Goal: Go to known website: Access a specific website the user already knows

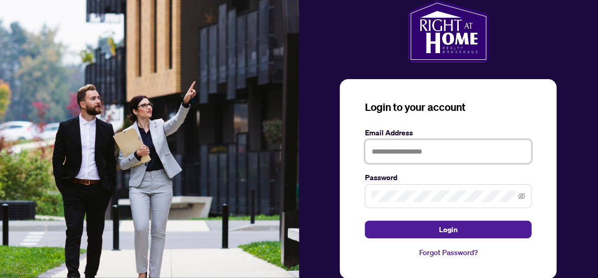
click at [418, 144] on input "text" at bounding box center [448, 152] width 167 height 24
type input "**********"
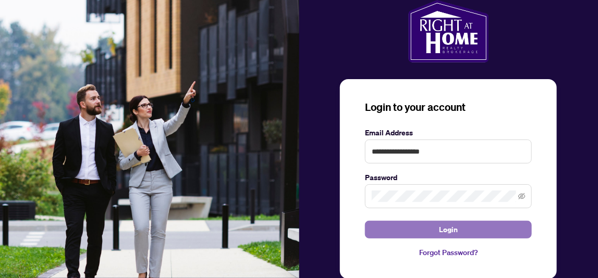
click at [443, 225] on span "Login" at bounding box center [448, 229] width 19 height 17
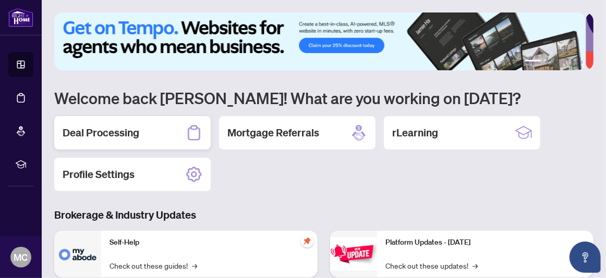
click at [88, 138] on h2 "Deal Processing" at bounding box center [101, 133] width 77 height 15
